Goal: Task Accomplishment & Management: Manage account settings

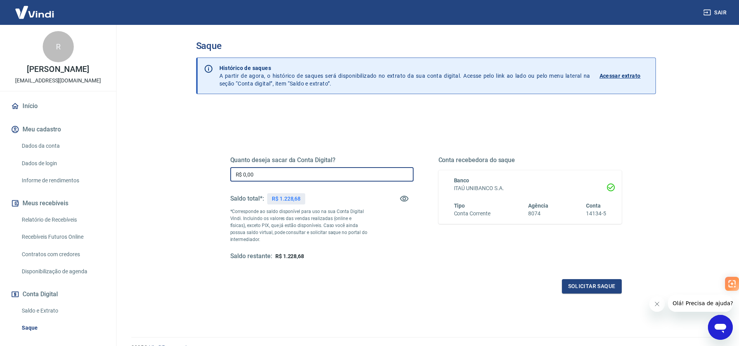
click at [329, 173] on input "R$ 0,00" at bounding box center [321, 174] width 183 height 14
type input "R$ 1.228,68"
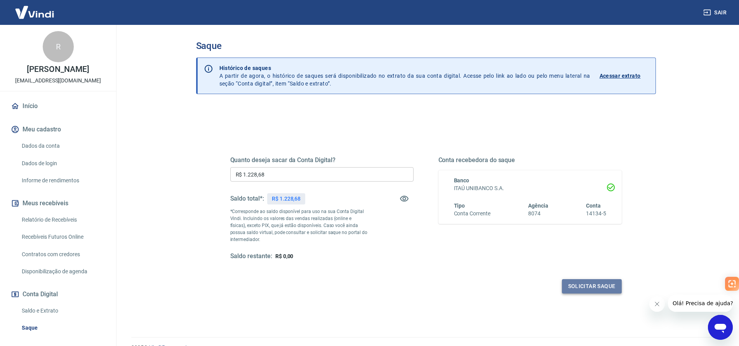
click at [600, 286] on button "Solicitar saque" at bounding box center [592, 286] width 60 height 14
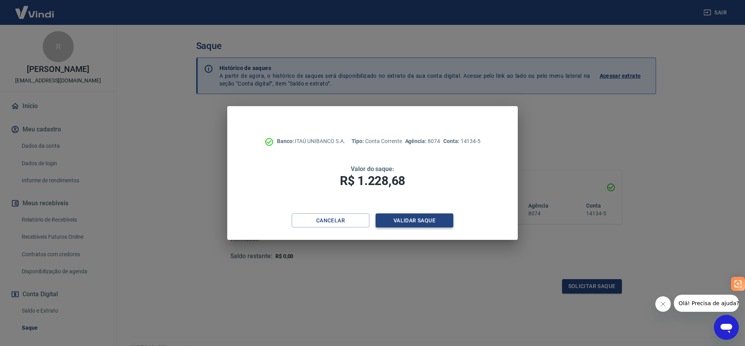
click at [432, 225] on button "Validar saque" at bounding box center [415, 220] width 78 height 14
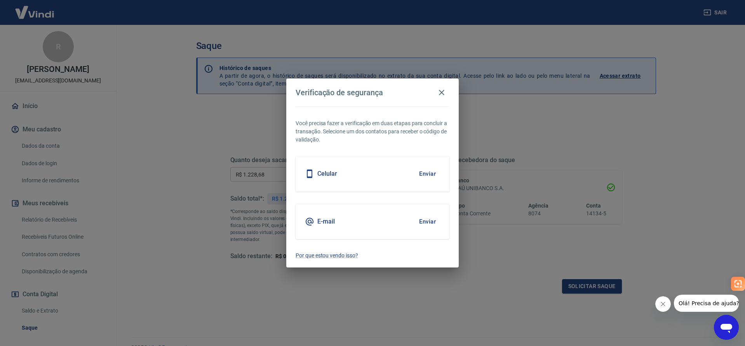
click at [347, 175] on div "Celular Enviar" at bounding box center [373, 173] width 154 height 35
click at [424, 171] on button "Enviar" at bounding box center [427, 174] width 25 height 16
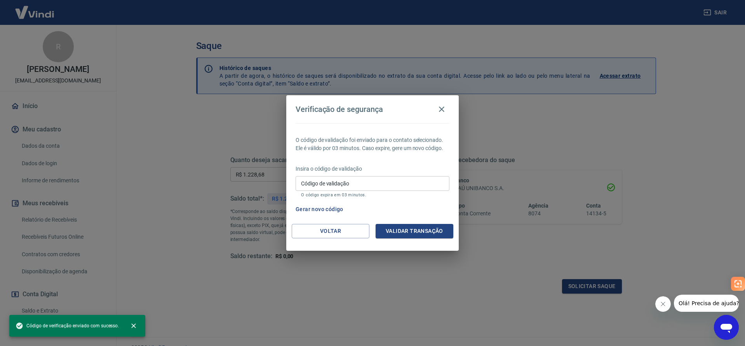
click at [408, 181] on input "Código de validação" at bounding box center [373, 183] width 154 height 14
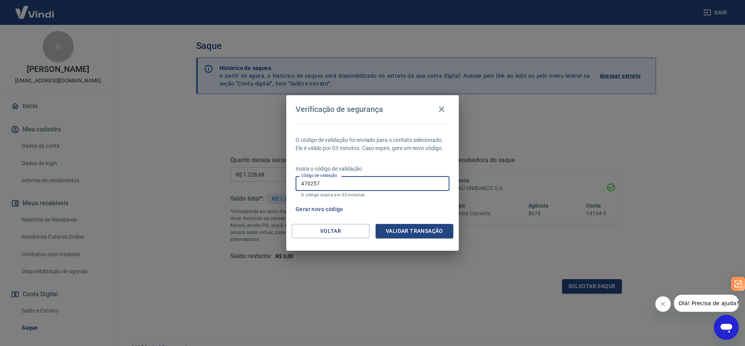
type input "470257"
click at [429, 238] on div "Voltar Validar transação" at bounding box center [372, 237] width 173 height 27
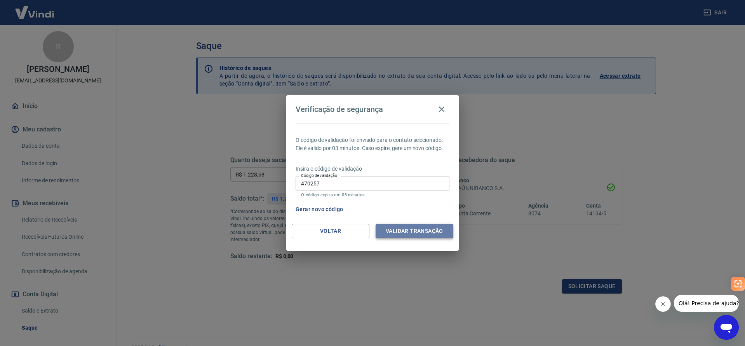
click at [429, 231] on button "Validar transação" at bounding box center [415, 231] width 78 height 14
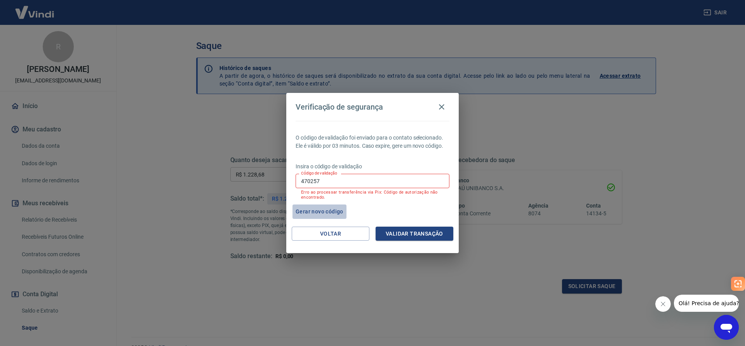
click at [320, 211] on button "Gerar novo código" at bounding box center [320, 211] width 54 height 14
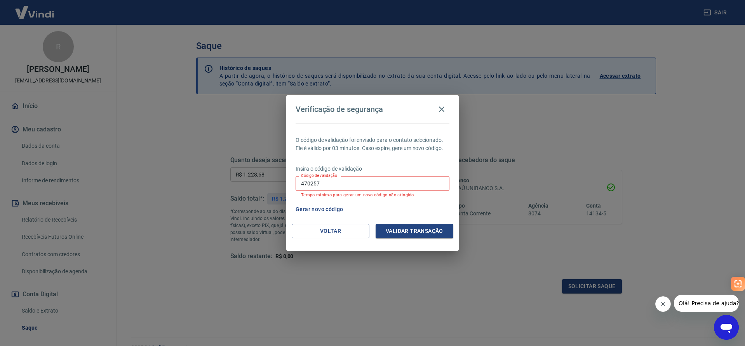
click at [326, 179] on input "470257" at bounding box center [373, 183] width 154 height 14
click at [361, 207] on div "Gerar novo código" at bounding box center [371, 209] width 157 height 14
click at [364, 183] on input "Código de validação" at bounding box center [373, 183] width 154 height 14
type input "592958"
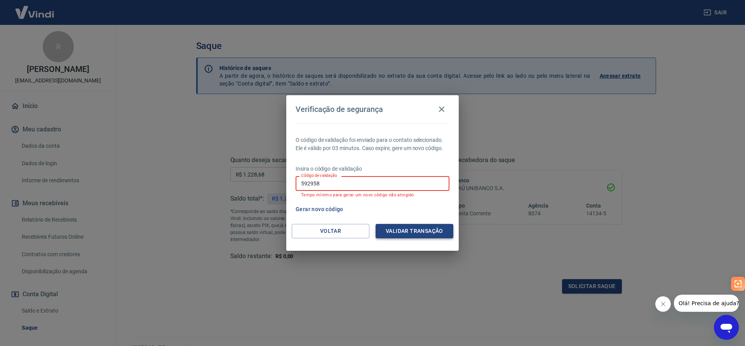
click at [414, 227] on button "Validar transação" at bounding box center [415, 231] width 78 height 14
